Goal: Task Accomplishment & Management: Manage account settings

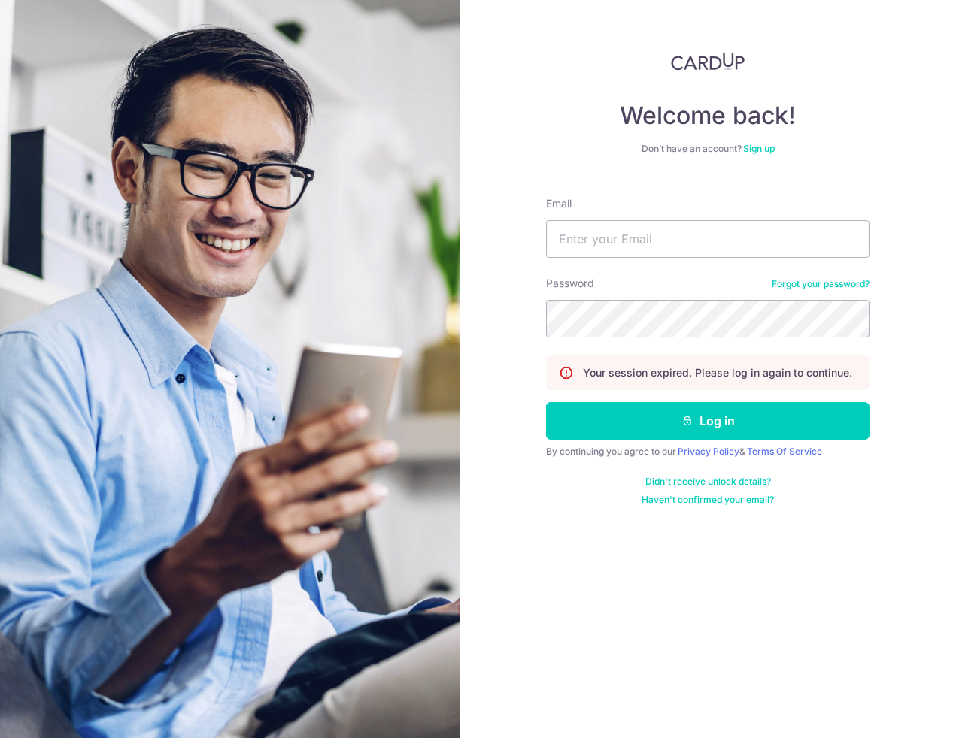
click at [573, 241] on input "Email" at bounding box center [707, 239] width 323 height 38
click at [692, 244] on input "Email" at bounding box center [707, 239] width 323 height 38
type input "[PERSON_NAME][EMAIL_ADDRESS][PERSON_NAME][DOMAIN_NAME]"
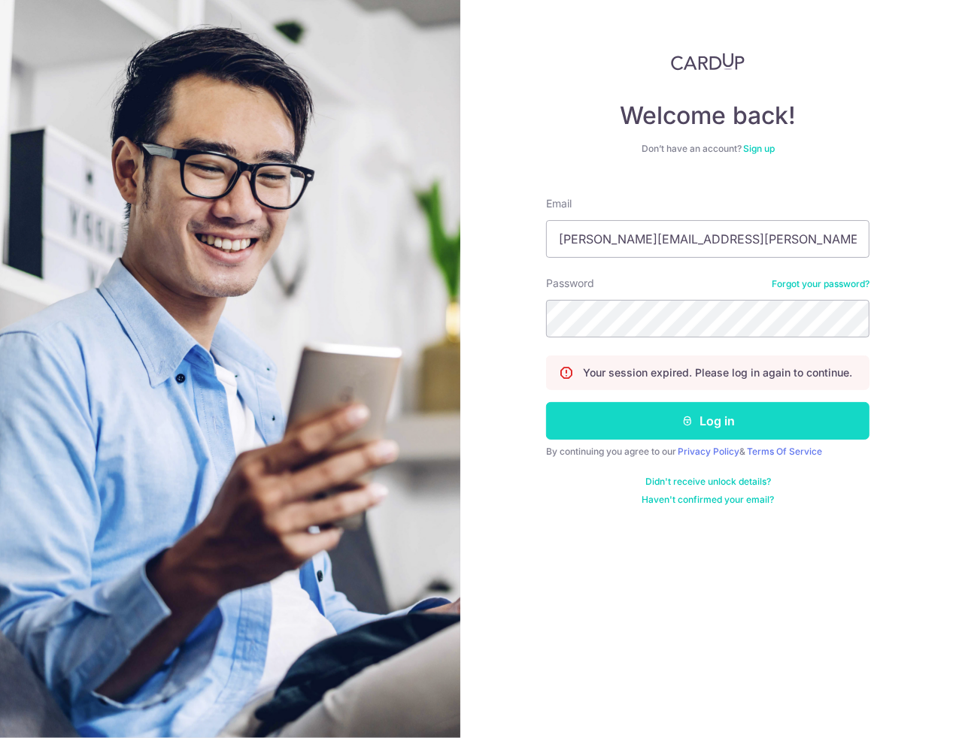
click at [699, 431] on button "Log in" at bounding box center [707, 421] width 323 height 38
